Goal: Information Seeking & Learning: Learn about a topic

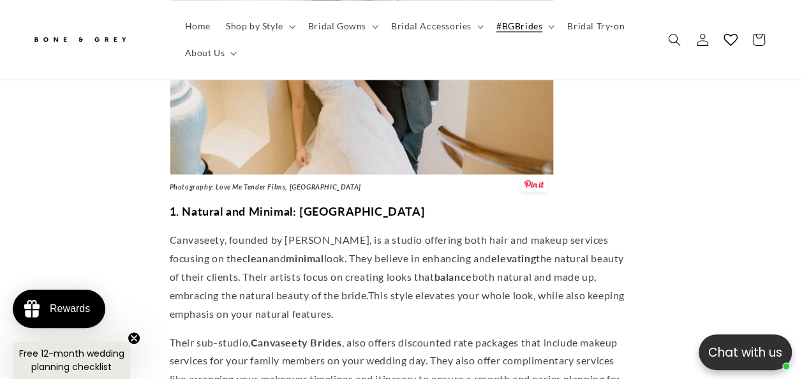
scroll to position [1021, 0]
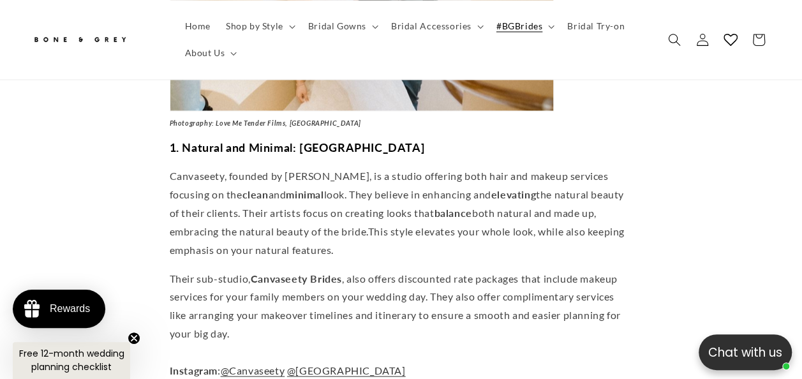
drag, startPoint x: 255, startPoint y: 259, endPoint x: 343, endPoint y: 256, distance: 88.8
click at [343, 272] on span "Their sub-studio, Canvaseety Brides , also offers discounted rate packages that…" at bounding box center [395, 305] width 451 height 67
drag, startPoint x: 343, startPoint y: 256, endPoint x: 334, endPoint y: 258, distance: 9.1
copy strong "Canvaseety Brides"
drag, startPoint x: 334, startPoint y: 258, endPoint x: 403, endPoint y: 87, distance: 184.4
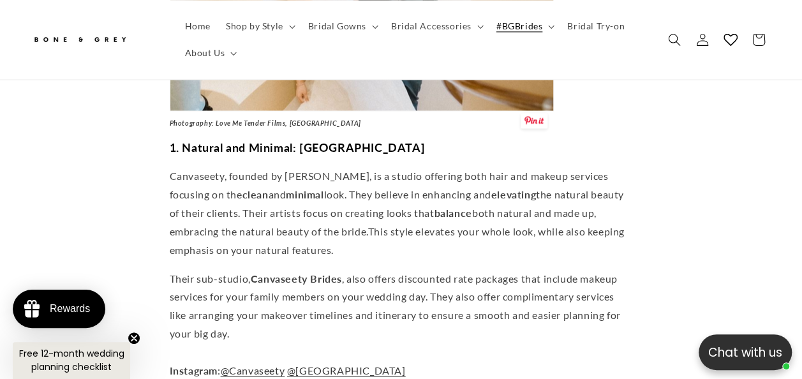
click at [403, 87] on img at bounding box center [362, 2] width 384 height 217
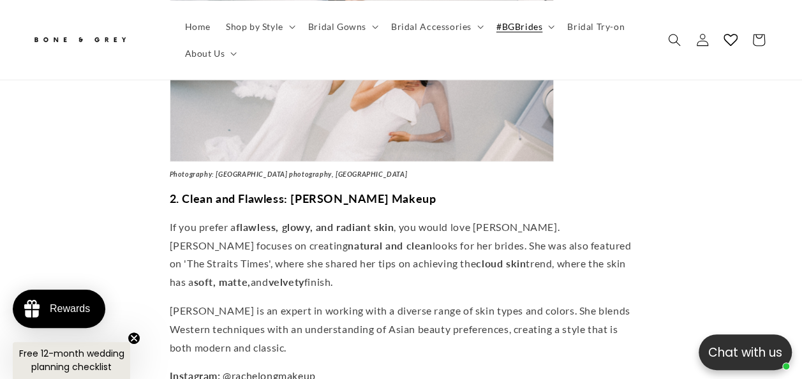
scroll to position [1660, 0]
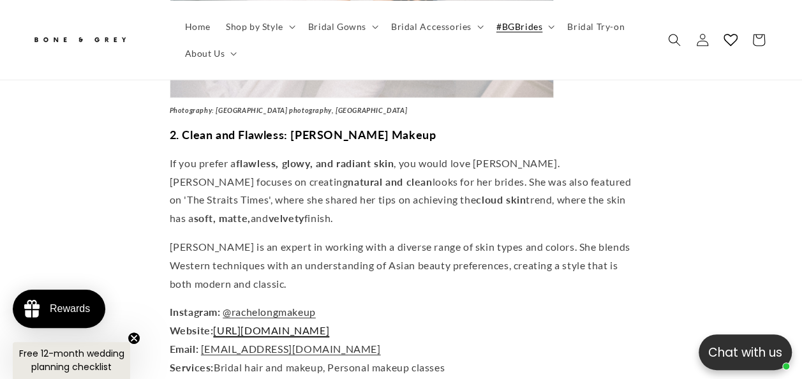
click at [308, 324] on span "[URL][DOMAIN_NAME]" at bounding box center [271, 330] width 116 height 12
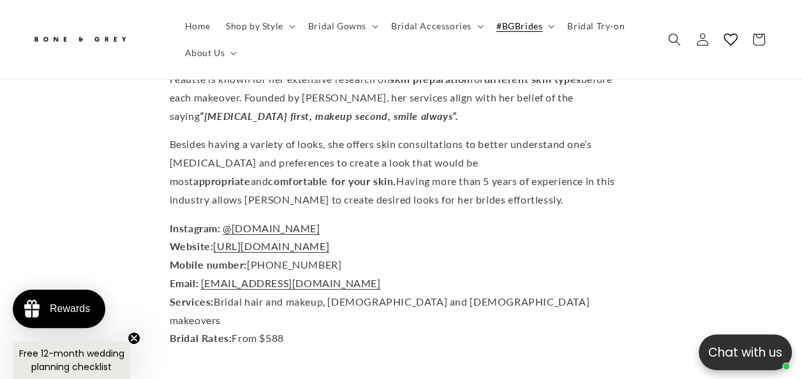
scroll to position [2234, 0]
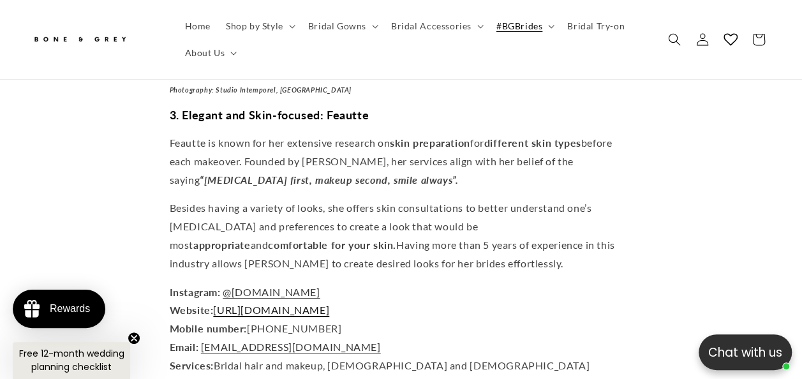
click at [309, 304] on span "[URL][DOMAIN_NAME]" at bounding box center [271, 310] width 116 height 12
drag, startPoint x: 380, startPoint y: 97, endPoint x: 322, endPoint y: 93, distance: 58.2
click at [322, 108] on h3 "3. Elegant and Skin-focused: Feautte" at bounding box center [401, 115] width 463 height 15
copy strong "Feautte"
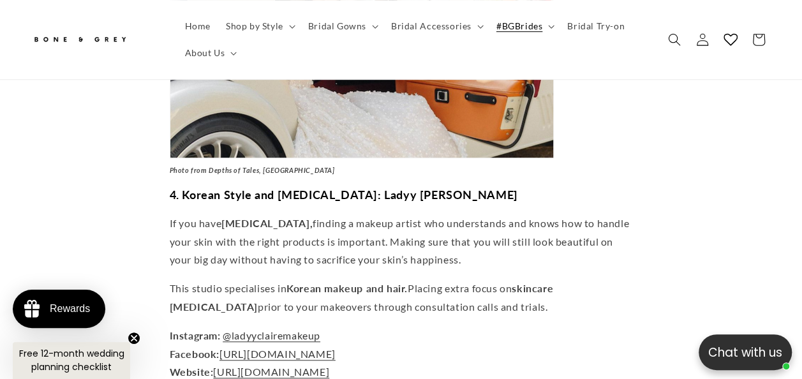
scroll to position [2809, 0]
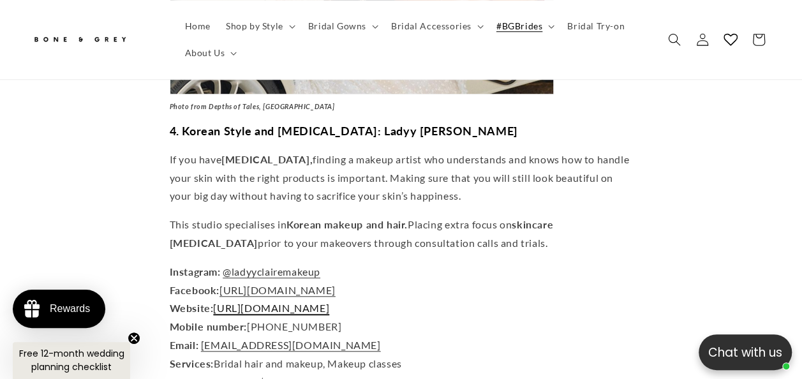
click at [297, 302] on span "[URL][DOMAIN_NAME]" at bounding box center [271, 308] width 116 height 12
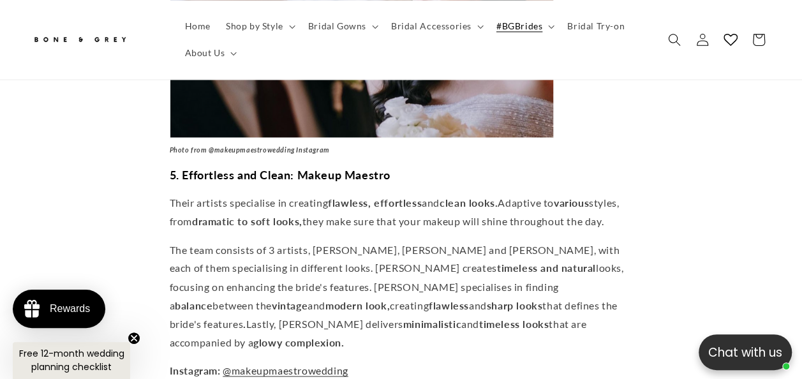
scroll to position [3383, 0]
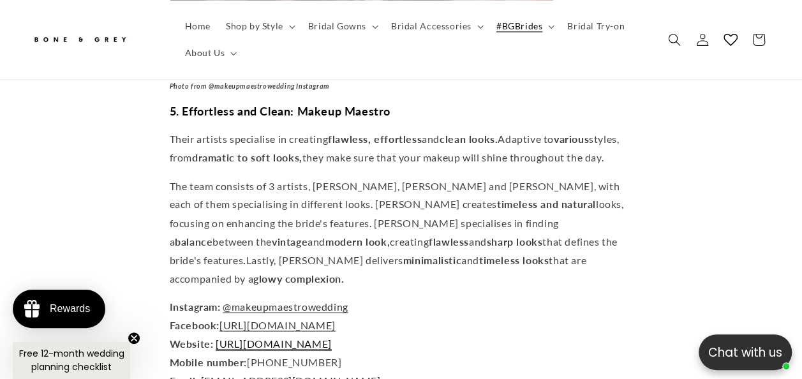
click at [332, 337] on span "[URL][DOMAIN_NAME]" at bounding box center [274, 343] width 116 height 12
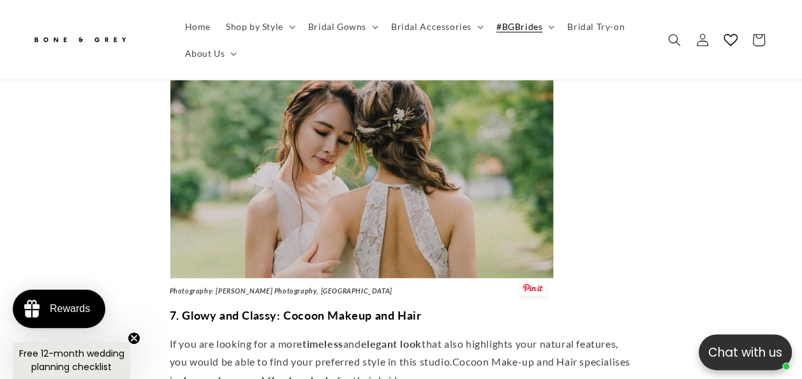
scroll to position [4404, 0]
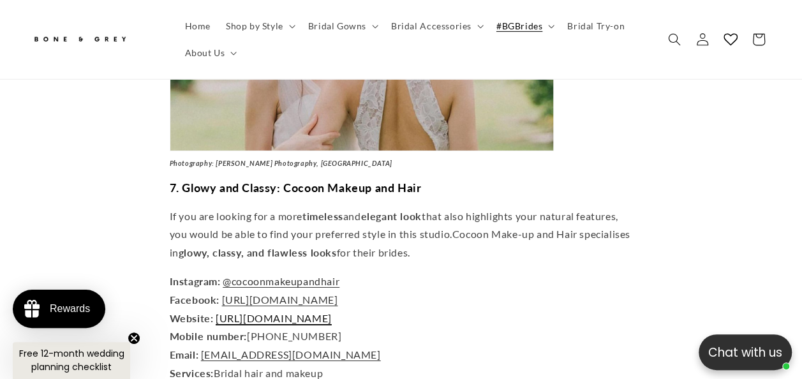
click at [298, 312] on link "[URL][DOMAIN_NAME]" at bounding box center [274, 318] width 116 height 12
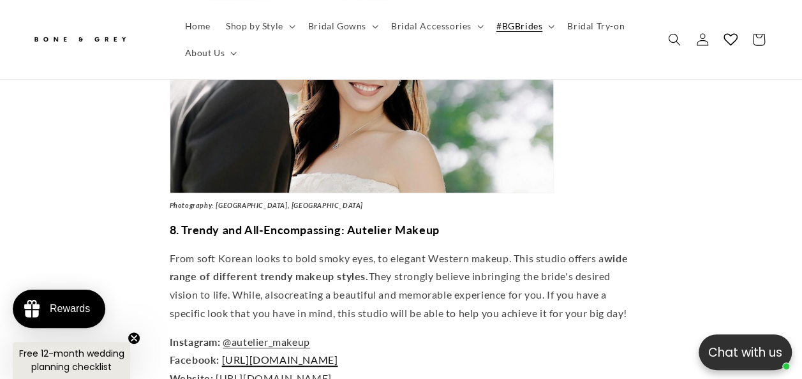
scroll to position [4915, 0]
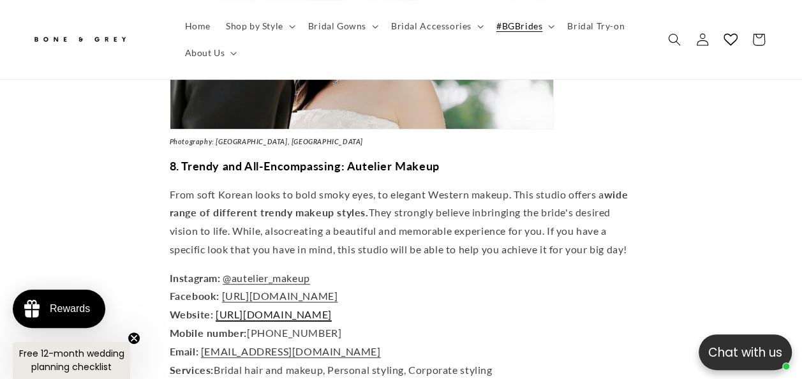
click at [313, 308] on link "[URL][DOMAIN_NAME]" at bounding box center [274, 314] width 116 height 12
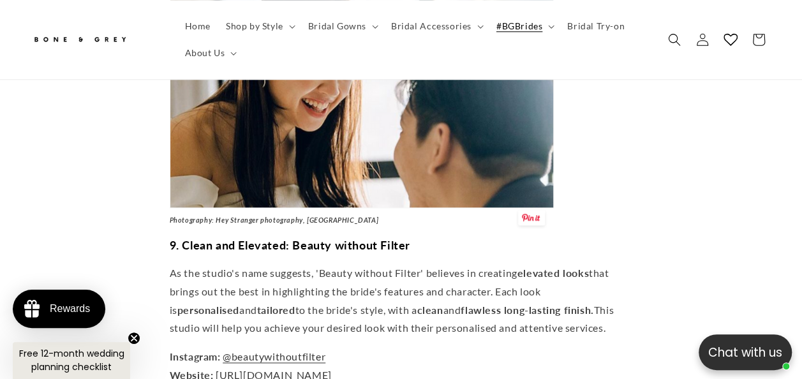
scroll to position [5426, 0]
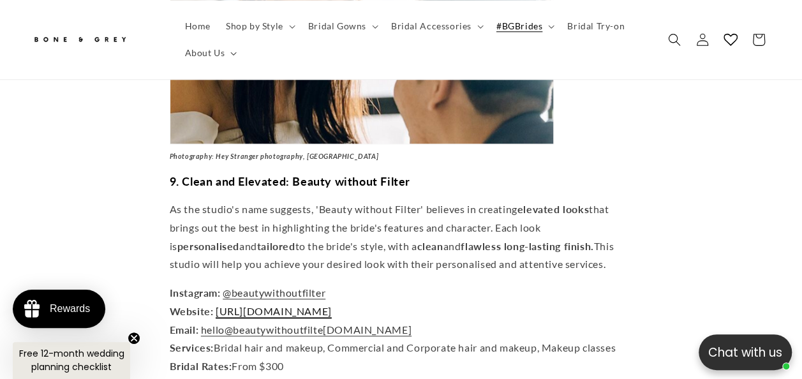
click at [299, 305] on link "[URL][DOMAIN_NAME]" at bounding box center [274, 311] width 116 height 12
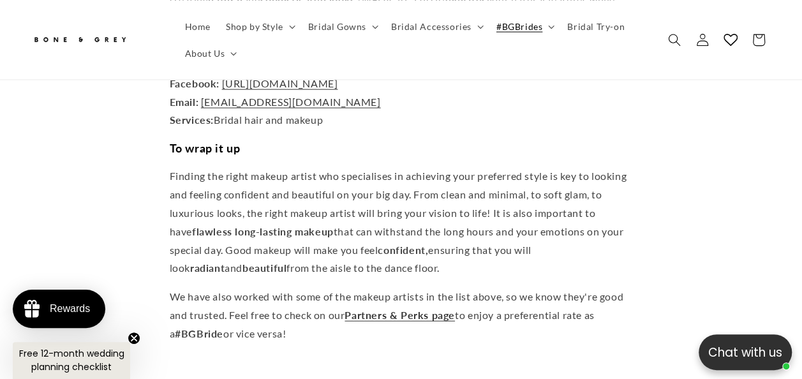
scroll to position [6256, 0]
